Goal: Browse casually

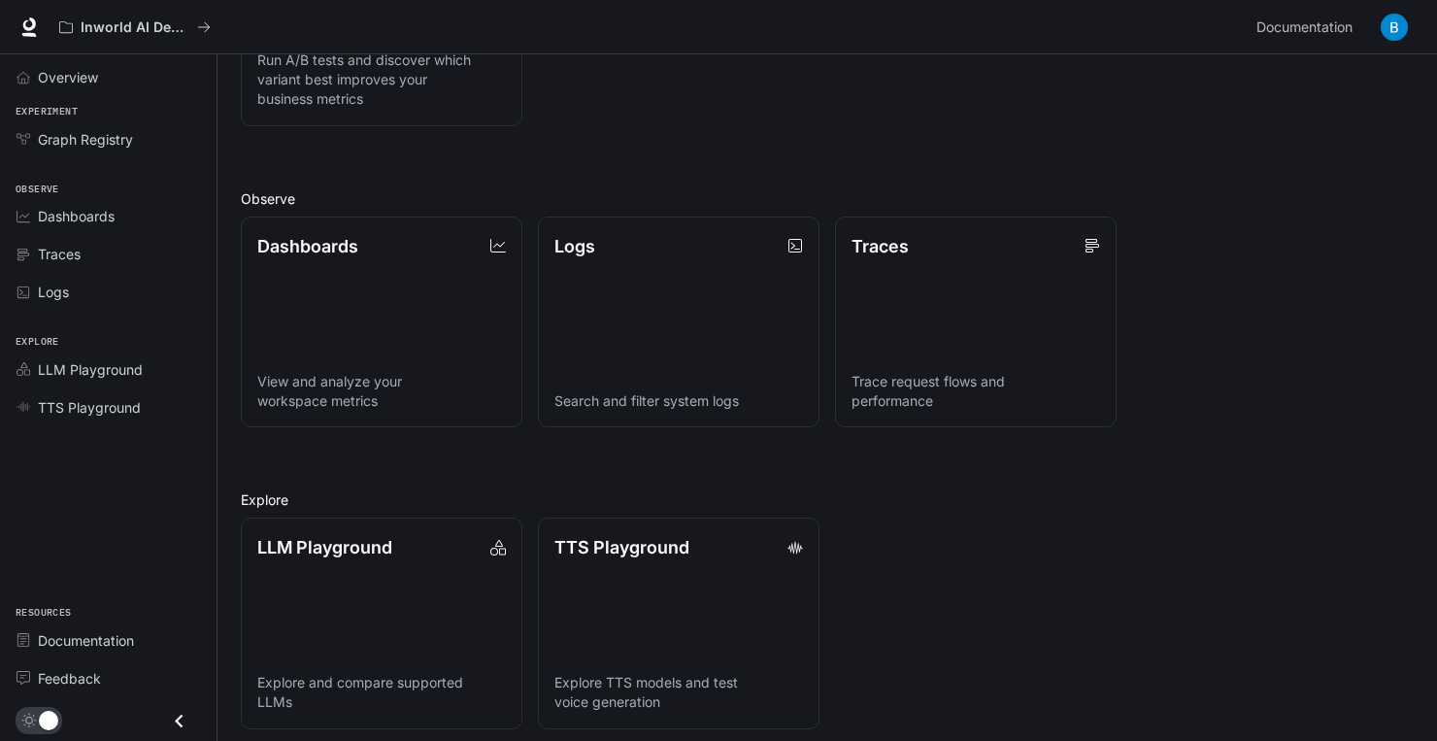
scroll to position [406, 0]
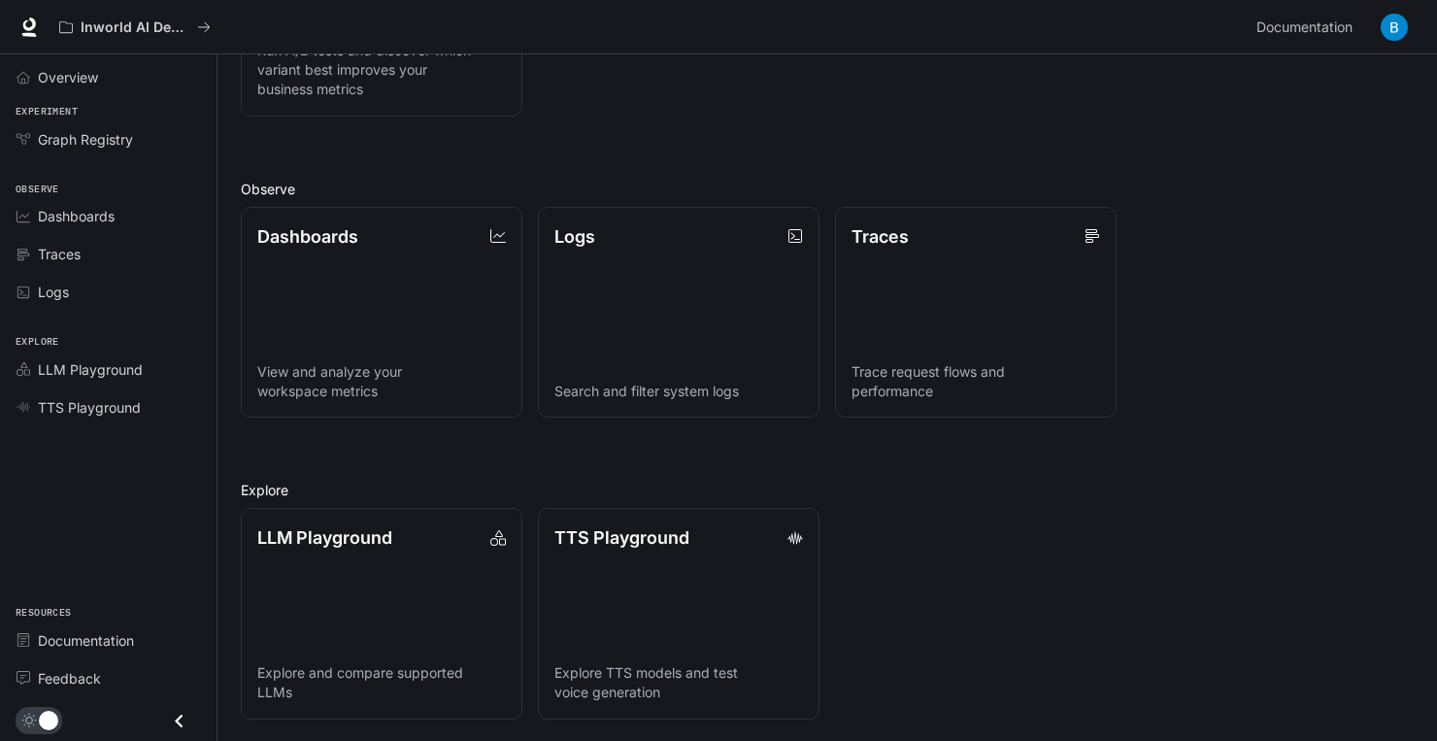
click at [873, 507] on div "LLM Playground Explore and compare supported LLMs TTS Playground Explore TTS mo…" at bounding box center [819, 605] width 1189 height 227
